Goal: Information Seeking & Learning: Learn about a topic

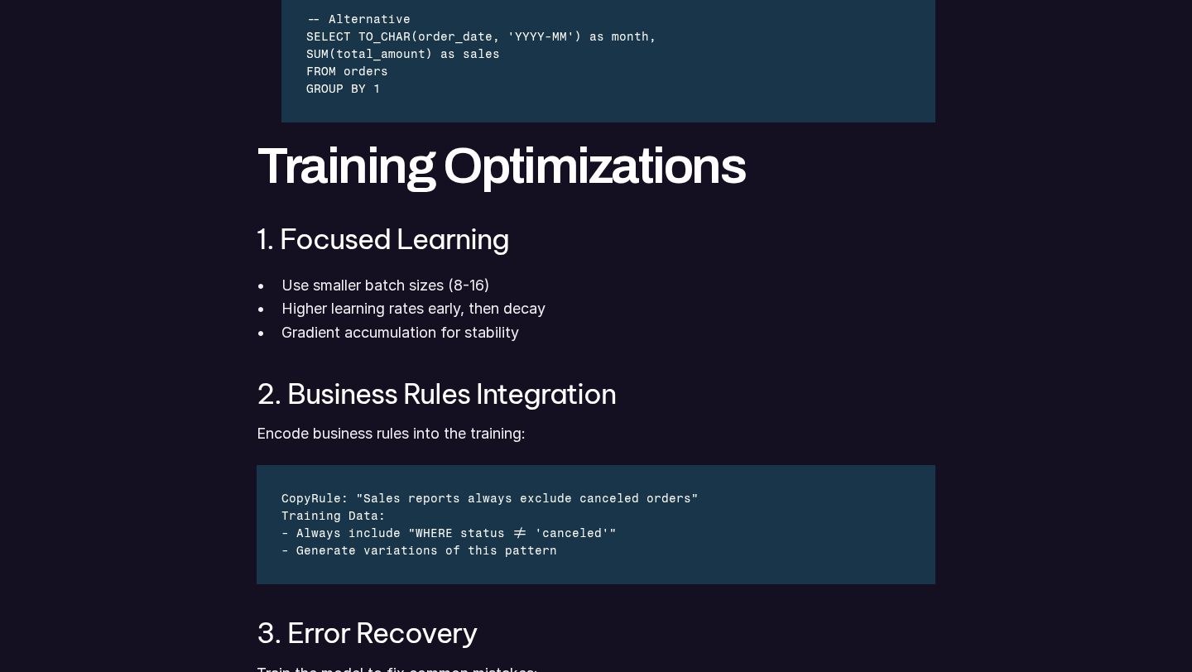
scroll to position [3987, 0]
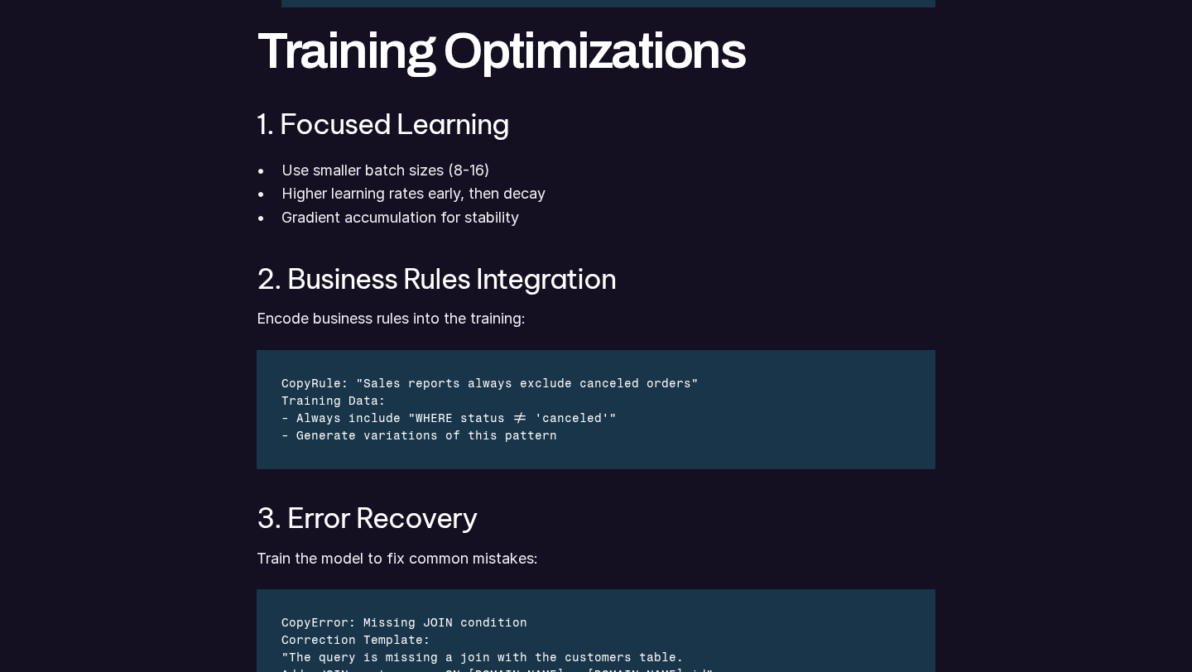
click at [514, 228] on p "Gradient accumulation for stability" at bounding box center [608, 218] width 654 height 24
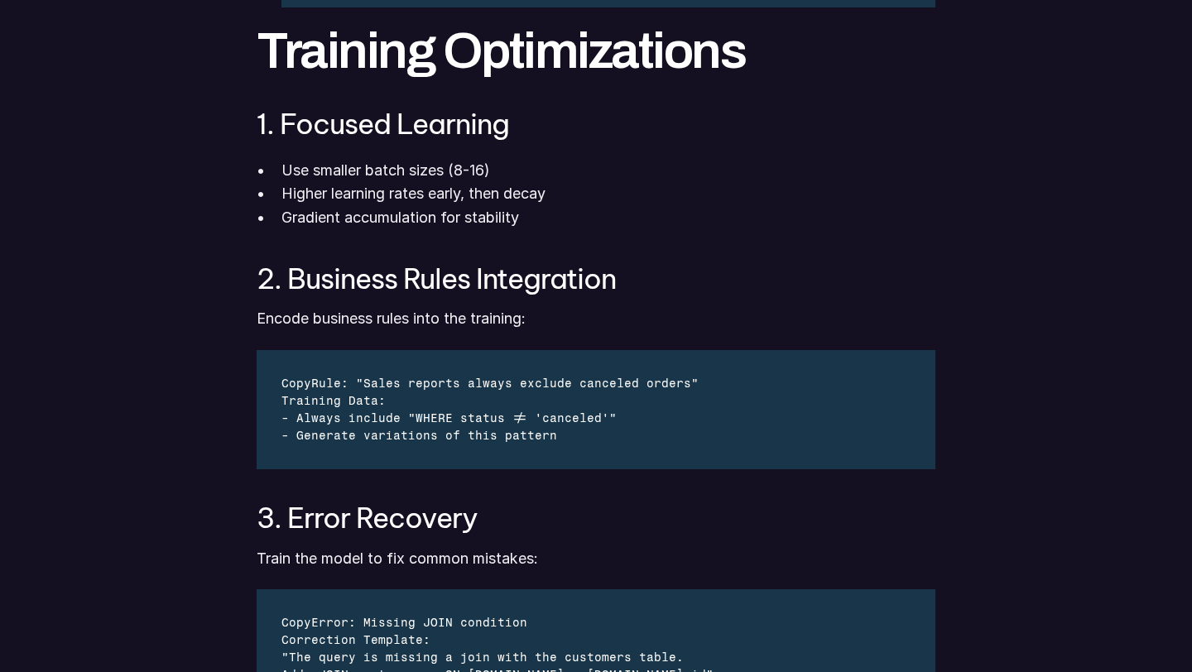
click at [525, 271] on h3 "2. Business Rules Integration" at bounding box center [596, 278] width 679 height 31
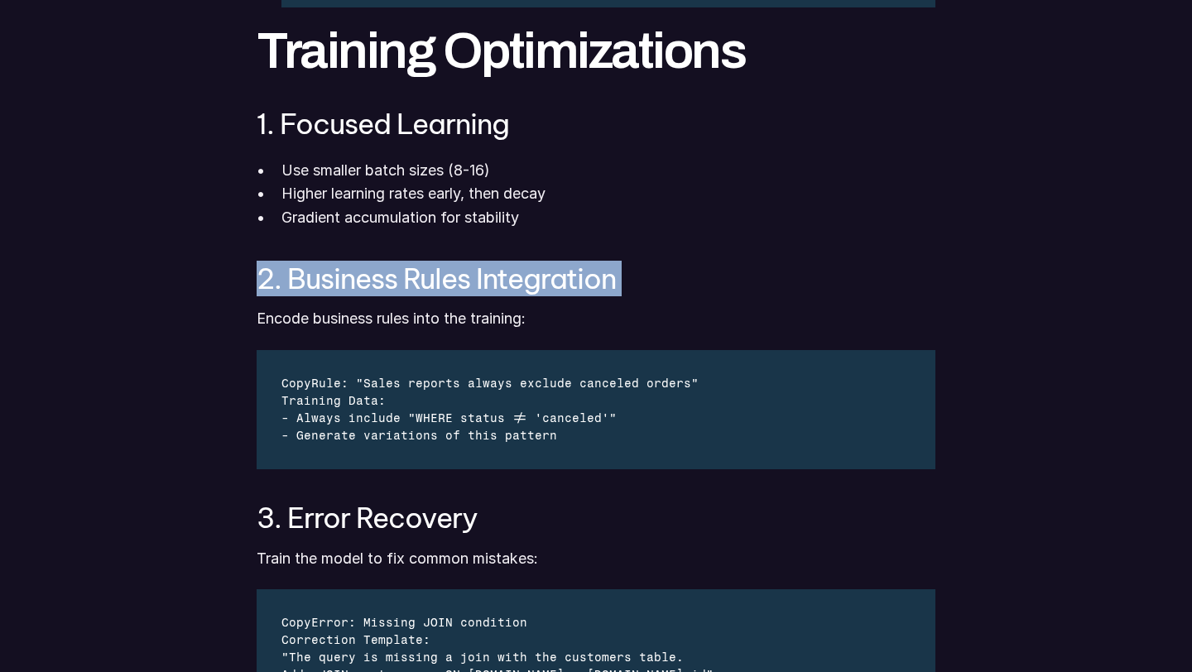
click at [569, 215] on p "Gradient accumulation for stability" at bounding box center [608, 218] width 654 height 24
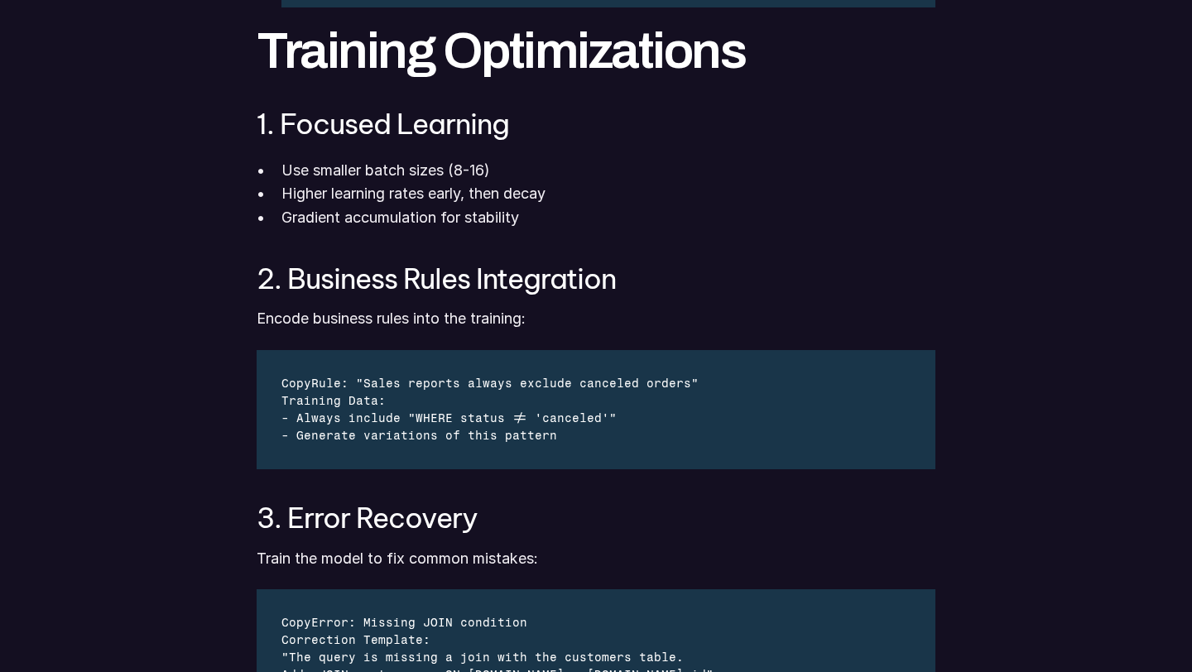
click at [569, 215] on p "Gradient accumulation for stability" at bounding box center [608, 218] width 654 height 24
click at [578, 193] on p "Higher learning rates early, then decay" at bounding box center [608, 194] width 654 height 24
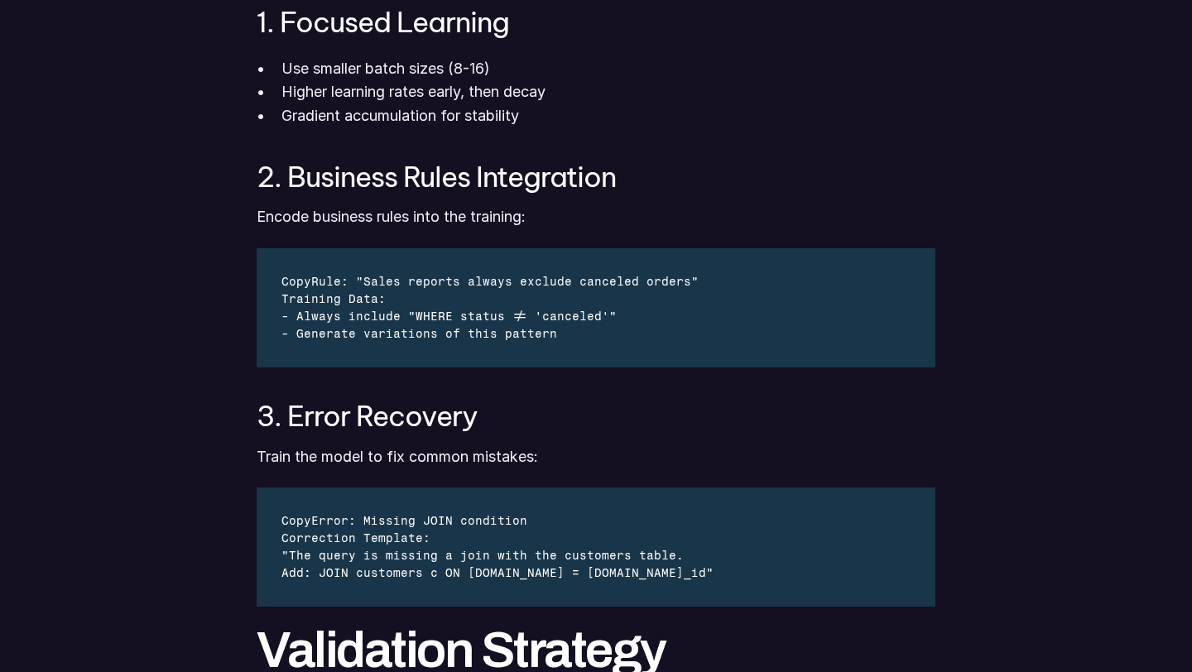
scroll to position [4094, 0]
